Goal: Task Accomplishment & Management: Manage account settings

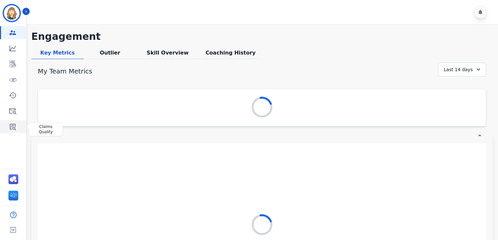
click at [19, 127] on link "Sidebar" at bounding box center [13, 126] width 25 height 13
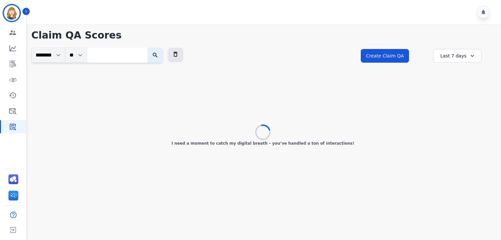
click at [140, 56] on input "search" at bounding box center [117, 55] width 61 height 15
paste input "**********"
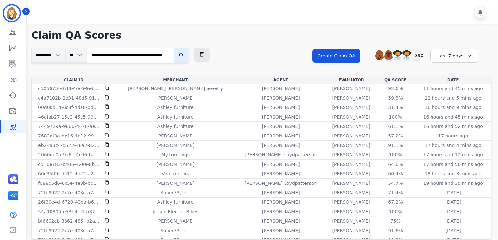
click at [174, 48] on button "submit" at bounding box center [181, 55] width 15 height 15
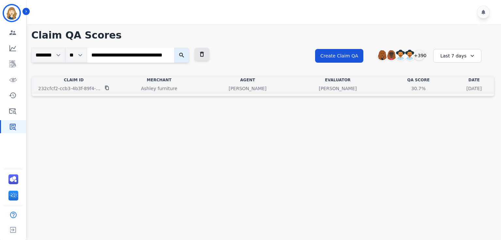
scroll to position [0, 0]
click at [319, 88] on p "[PERSON_NAME]" at bounding box center [338, 88] width 38 height 7
click at [404, 85] on div "30.7%" at bounding box center [418, 88] width 29 height 7
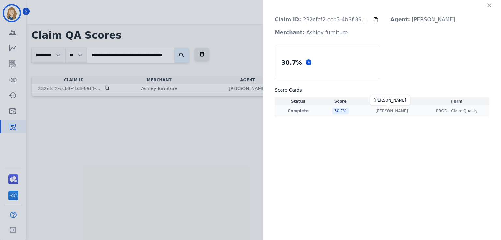
click at [391, 109] on p "[PERSON_NAME]" at bounding box center [391, 110] width 33 height 5
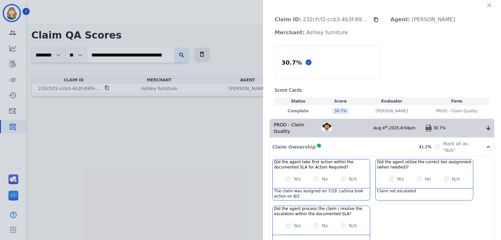
click at [235, 183] on div "Claim ID: 232cfcf2-ccb3-4b3f-89f4-443da2868d04 Agent: Alayna Sims Merchant: Ash…" at bounding box center [250, 120] width 501 height 240
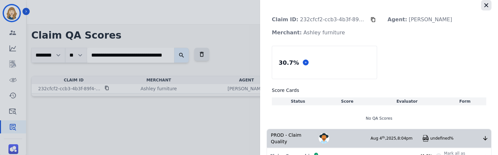
click at [486, 6] on icon "button" at bounding box center [486, 5] width 7 height 7
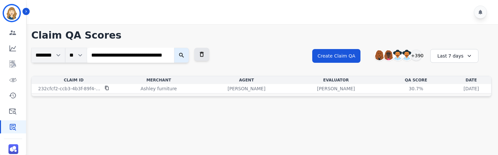
click at [155, 57] on input "**********" at bounding box center [130, 55] width 87 height 15
paste input "search"
type input "**********"
click at [174, 48] on button "submit" at bounding box center [181, 55] width 15 height 15
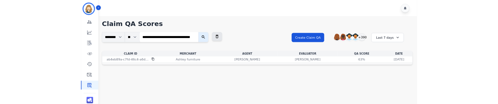
scroll to position [0, 0]
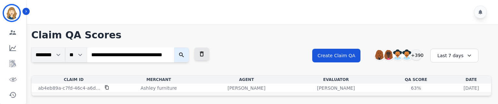
click at [150, 59] on input "**********" at bounding box center [130, 55] width 87 height 15
click at [171, 54] on input "**********" at bounding box center [130, 55] width 87 height 15
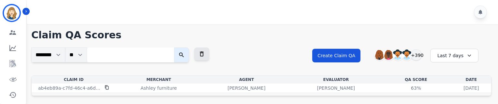
click at [174, 48] on button "submit" at bounding box center [181, 55] width 15 height 15
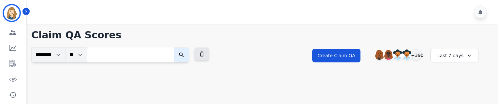
click at [462, 56] on div "Last 7 days" at bounding box center [455, 56] width 48 height 14
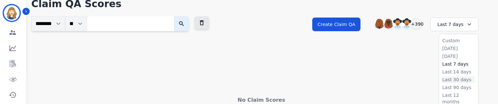
click at [454, 77] on li "Last 30 days" at bounding box center [459, 80] width 33 height 7
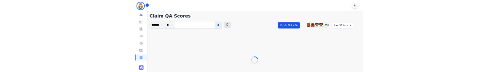
scroll to position [0, 0]
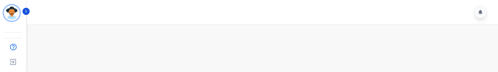
click at [238, 46] on main at bounding box center [262, 67] width 474 height 86
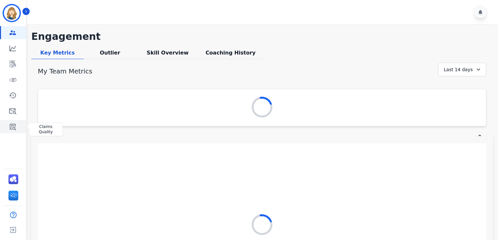
click at [13, 126] on icon "Sidebar" at bounding box center [13, 127] width 8 height 8
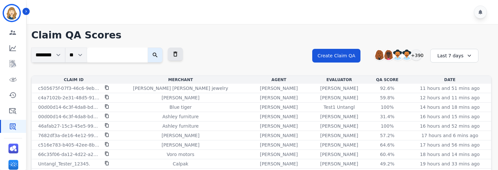
click at [450, 56] on div "Last 7 days" at bounding box center [455, 56] width 48 height 14
click at [460, 112] on li "Last 30 days" at bounding box center [459, 111] width 33 height 7
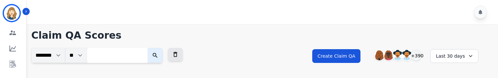
scroll to position [68, 0]
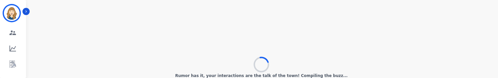
click at [331, 77] on p "Rumor has it, your interactions are the talk of the town! Compiling the buzz..." at bounding box center [261, 75] width 173 height 5
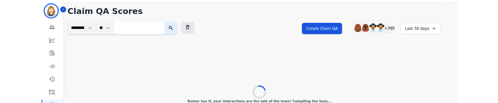
scroll to position [16, 0]
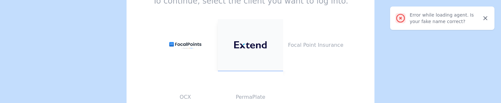
click at [253, 41] on img at bounding box center [250, 45] width 33 height 8
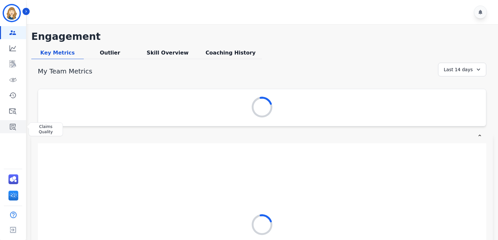
click at [13, 103] on icon "Sidebar" at bounding box center [13, 127] width 8 height 8
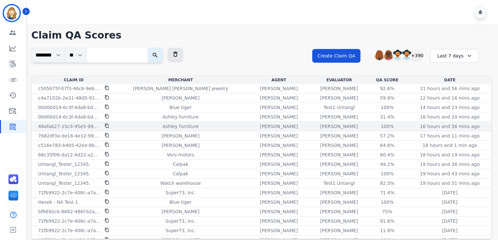
scroll to position [167, 0]
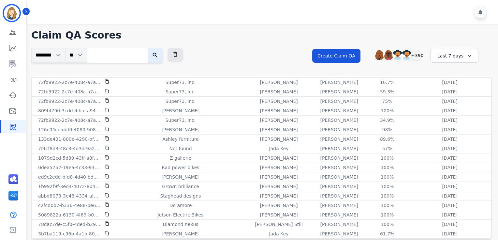
click at [457, 54] on div "Last 7 days" at bounding box center [455, 56] width 48 height 14
click at [462, 103] on li "Last 30 days" at bounding box center [459, 111] width 33 height 7
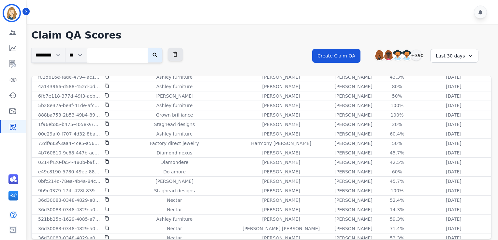
scroll to position [22, 0]
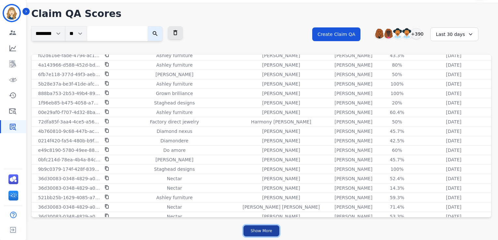
click at [272, 103] on button "Show More" at bounding box center [262, 230] width 36 height 11
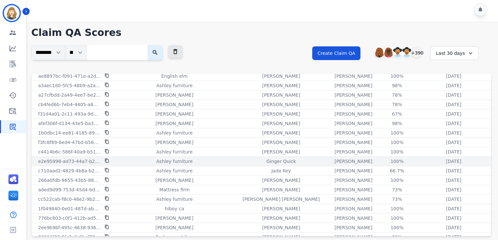
scroll to position [1567, 0]
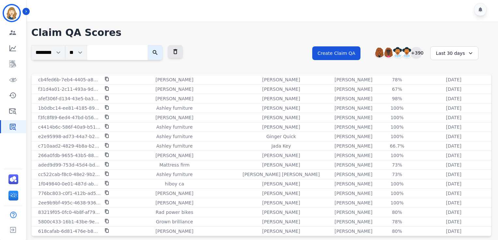
click at [417, 54] on div "+390" at bounding box center [416, 52] width 11 height 11
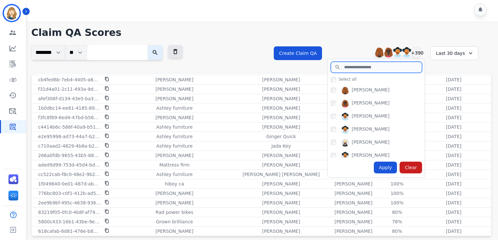
click at [373, 68] on input "search" at bounding box center [376, 67] width 91 height 11
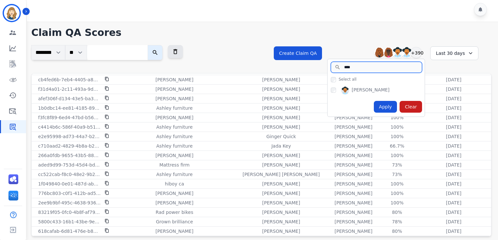
type input "****"
